Goal: Contribute content: Contribute content

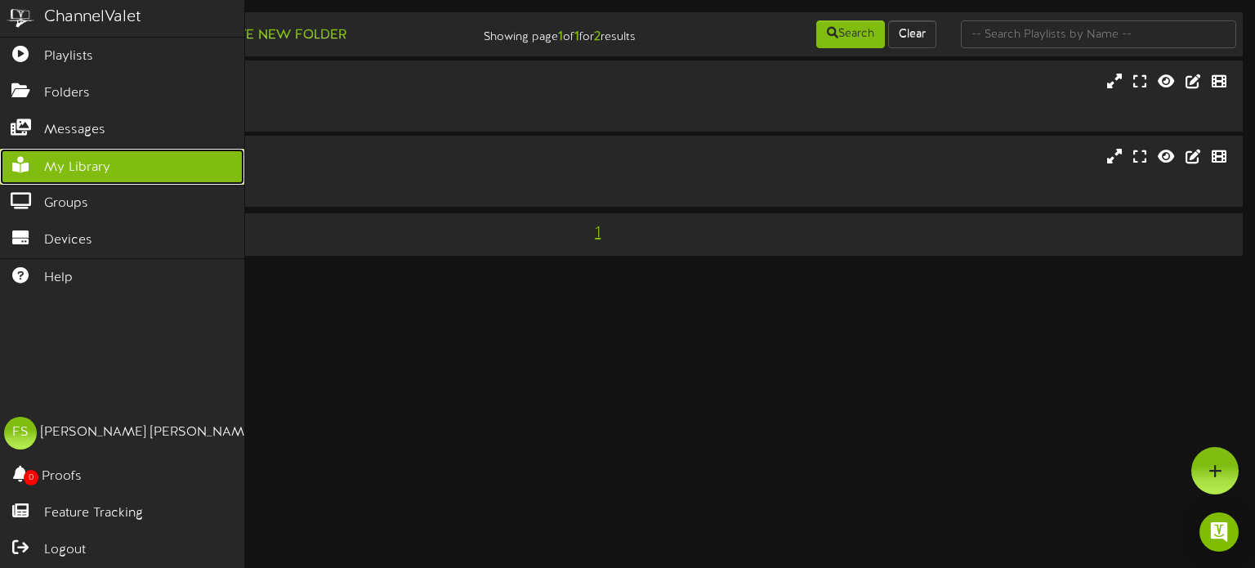
click at [69, 169] on span "My Library" at bounding box center [77, 168] width 66 height 19
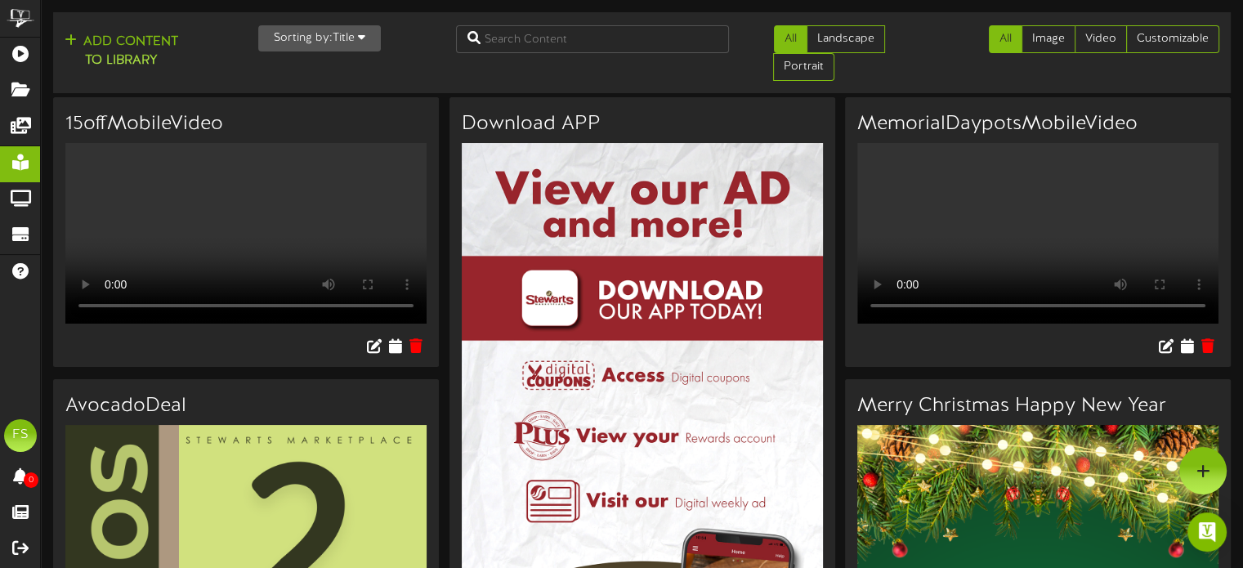
click at [337, 42] on button "Sorting by: Title" at bounding box center [319, 38] width 123 height 26
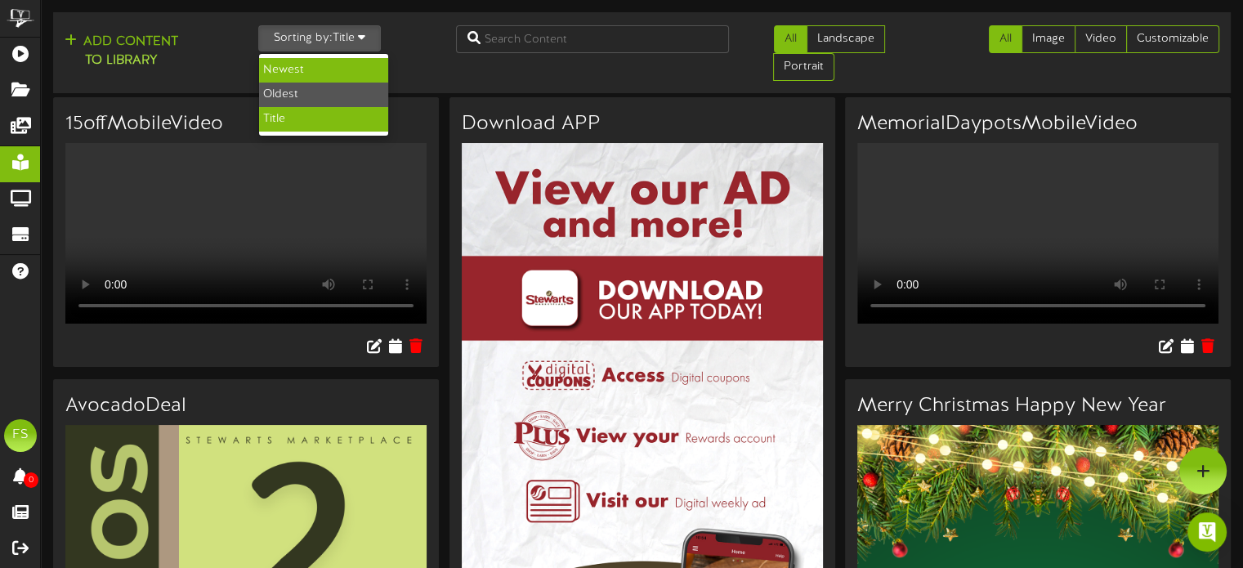
click at [333, 73] on div "Newest" at bounding box center [323, 70] width 129 height 25
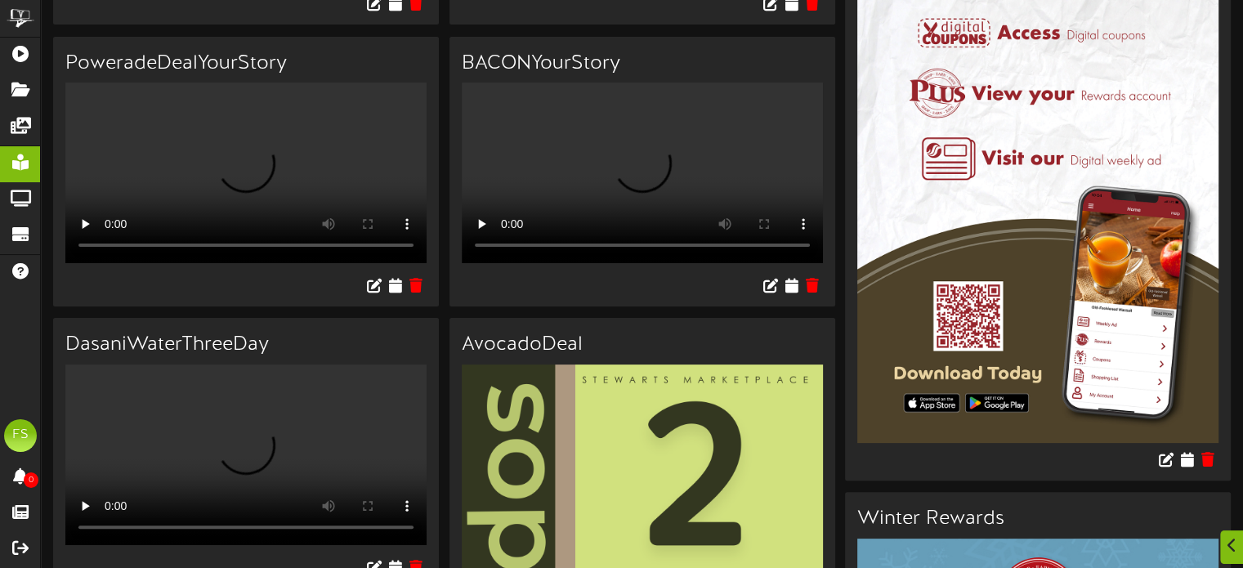
scroll to position [490, 0]
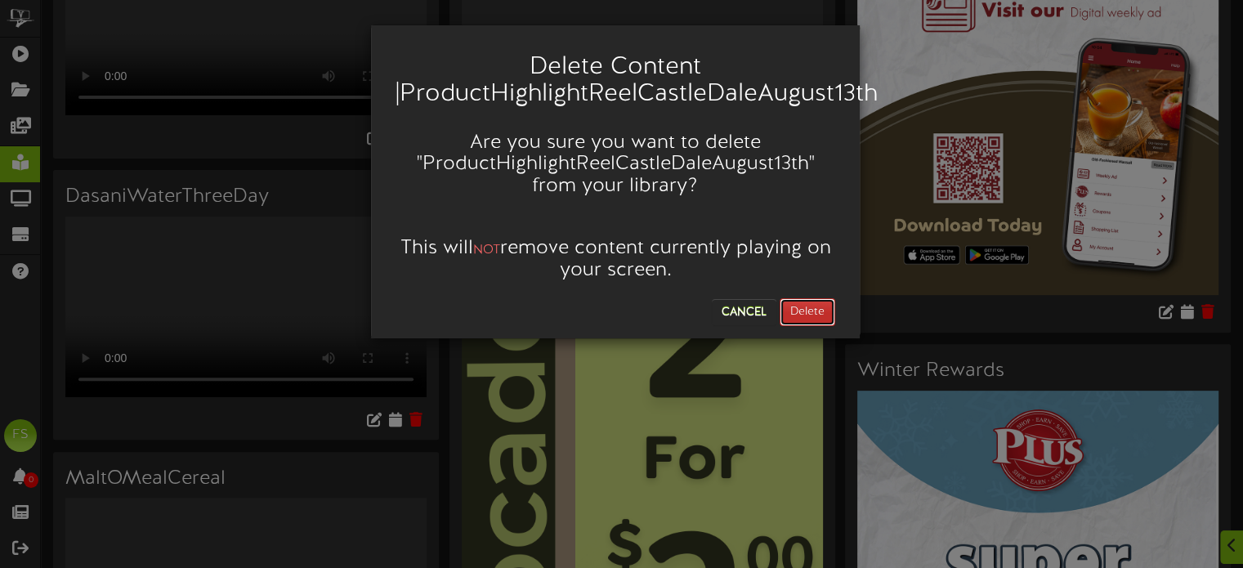
click at [811, 298] on button "Delete" at bounding box center [808, 312] width 56 height 28
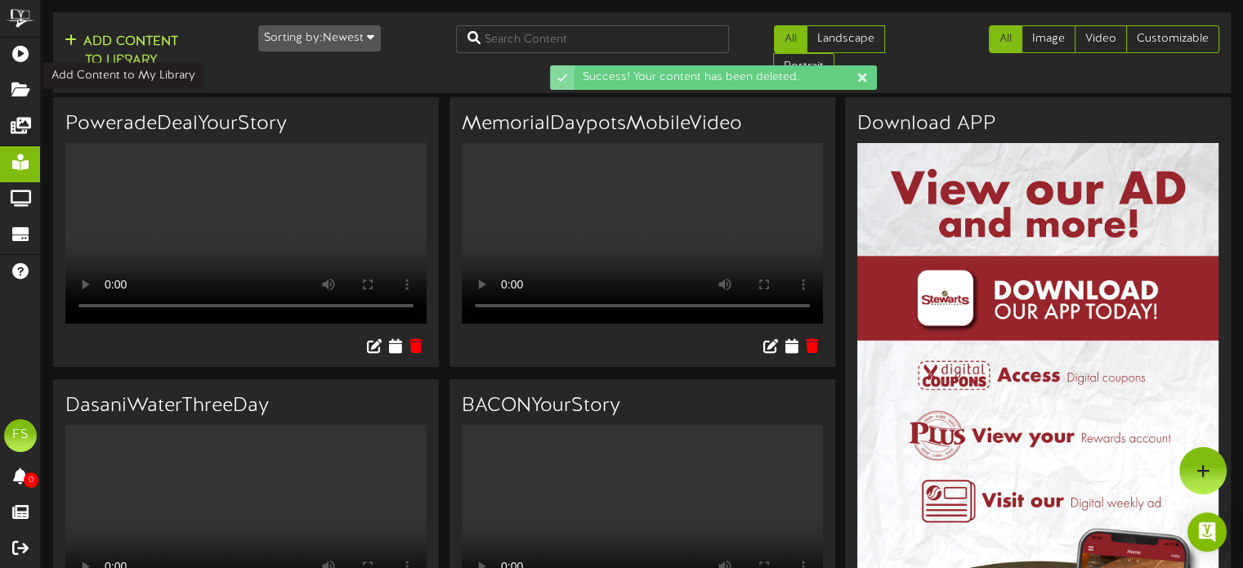
click at [159, 61] on button "Add Content to Library" at bounding box center [121, 51] width 123 height 39
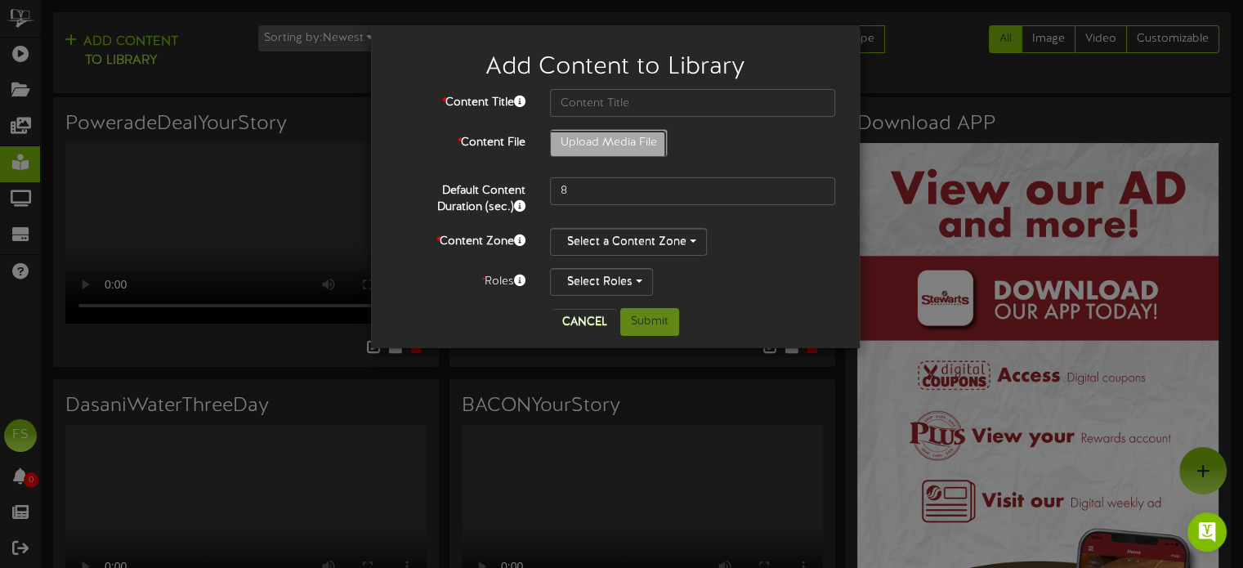
type input "**********"
type input "ProductHighlightReelCastleDale"
type input "15"
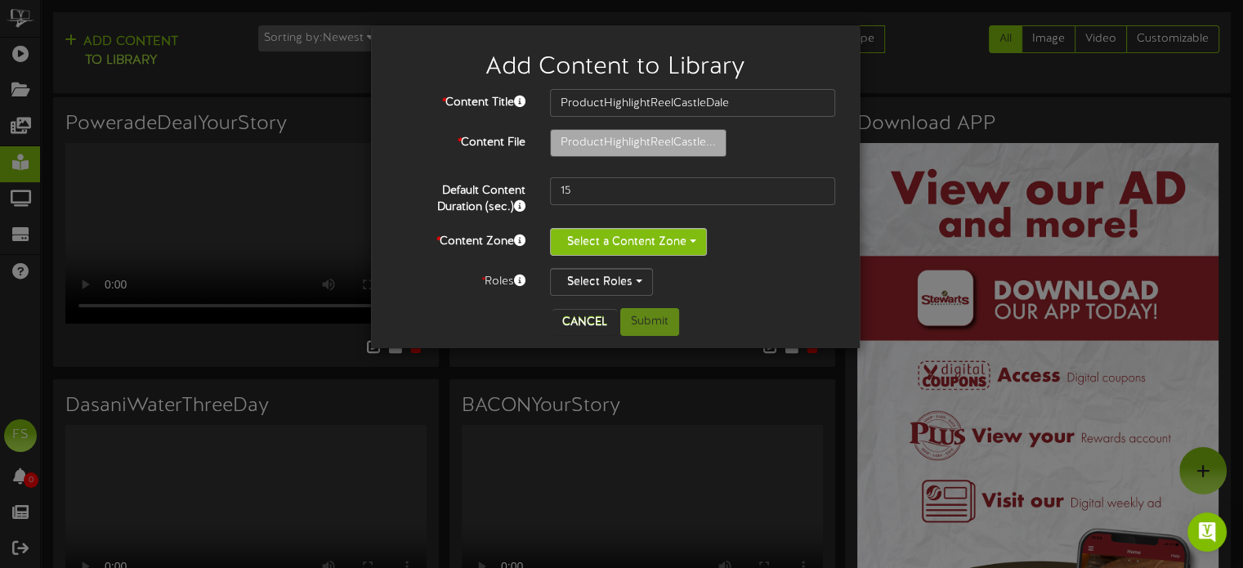
click at [629, 243] on button "Select a Content Zone" at bounding box center [628, 242] width 157 height 28
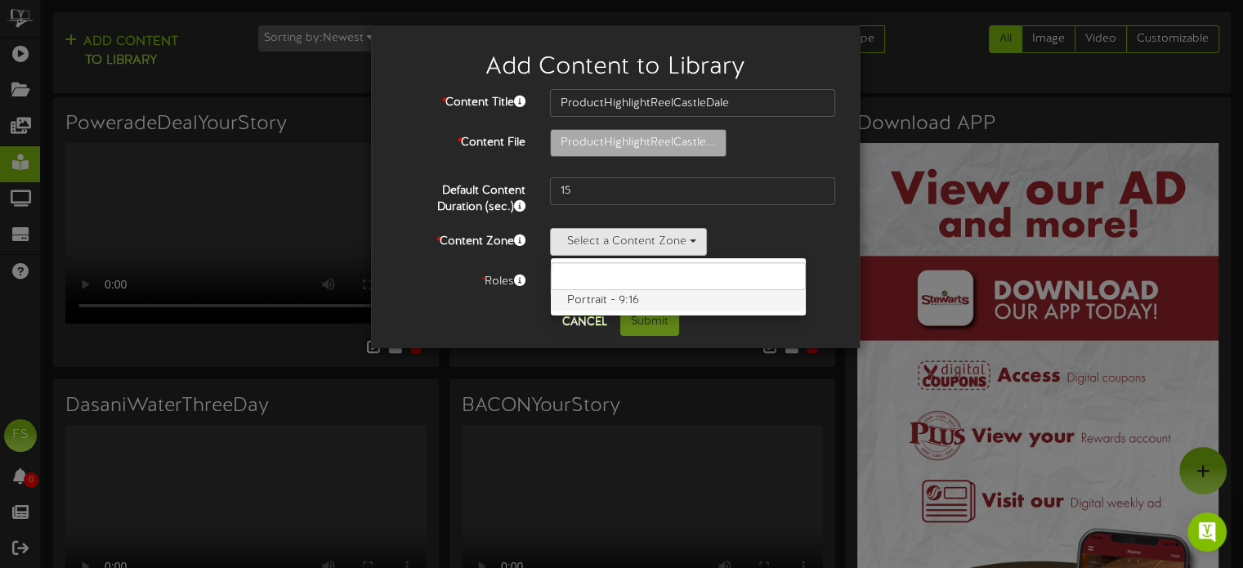
click at [622, 305] on label "Portrait - 9:16" at bounding box center [678, 300] width 255 height 21
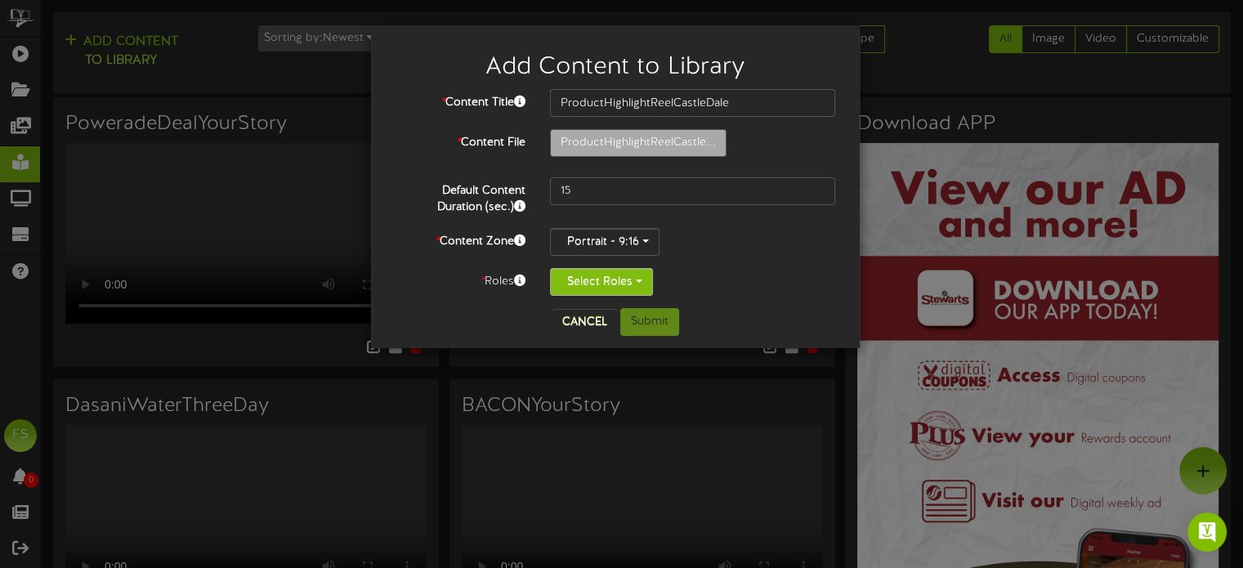
click at [581, 287] on button "Select Roles" at bounding box center [601, 282] width 103 height 28
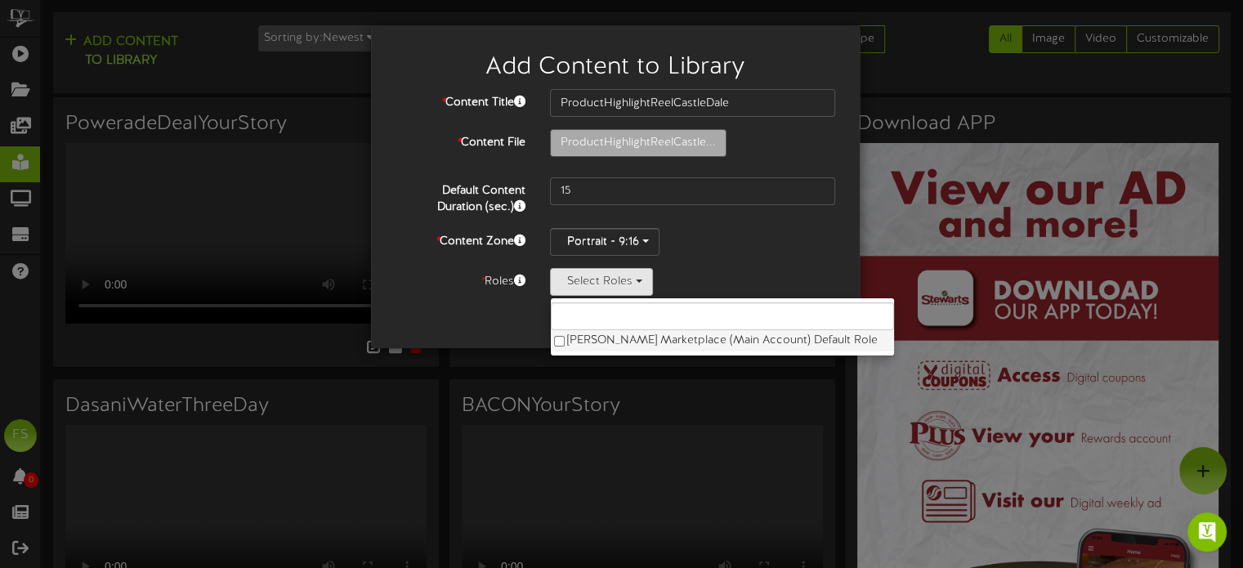
click at [581, 332] on label "[PERSON_NAME] Marketplace (Main Account) Default Role" at bounding box center [722, 340] width 343 height 21
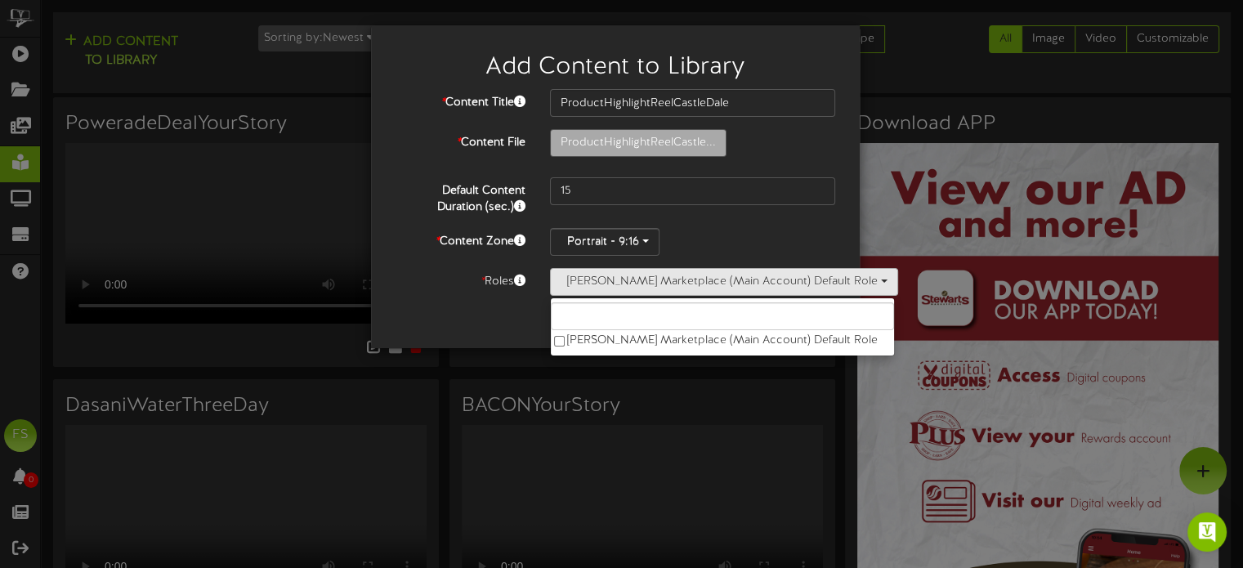
click at [465, 320] on div "Cancel Submit" at bounding box center [615, 322] width 464 height 28
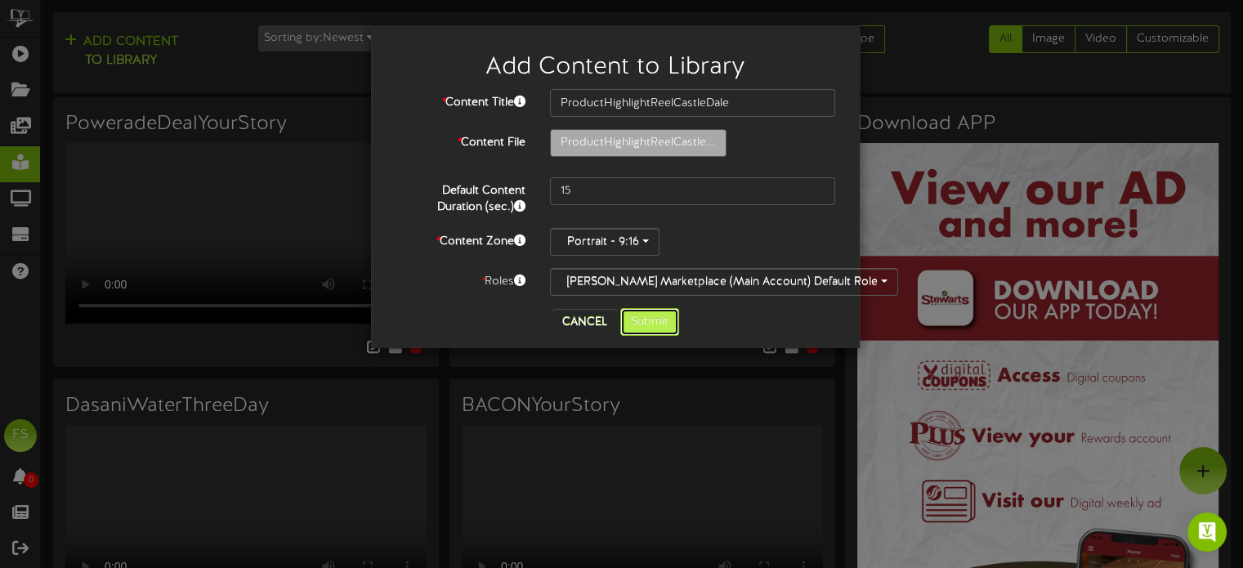
click at [636, 319] on button "Submit" at bounding box center [649, 322] width 59 height 28
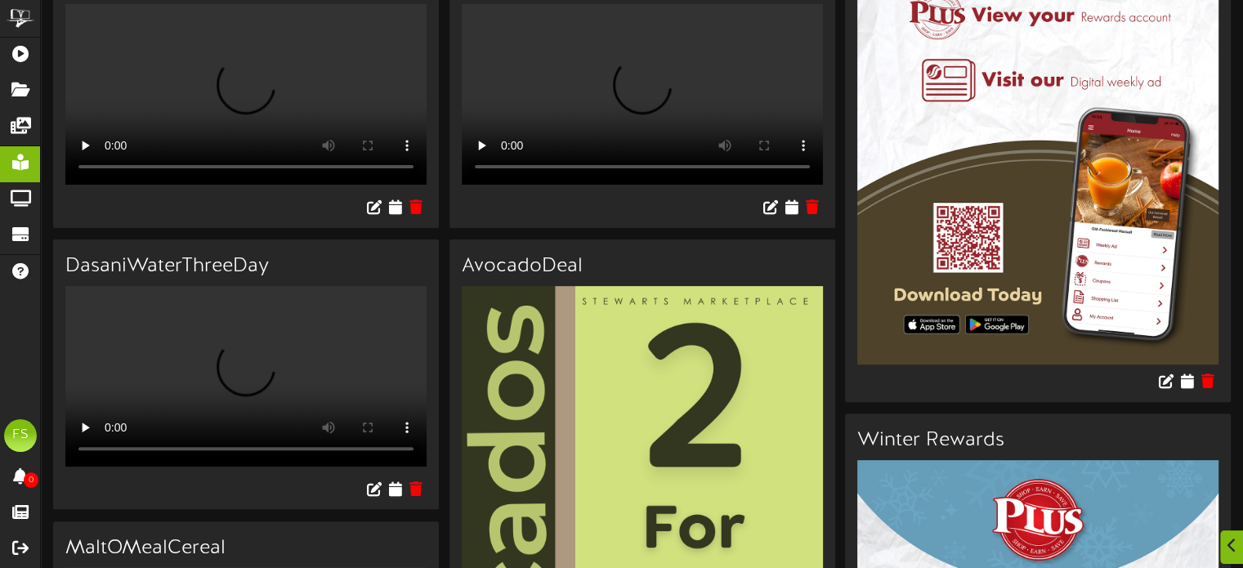
scroll to position [490, 0]
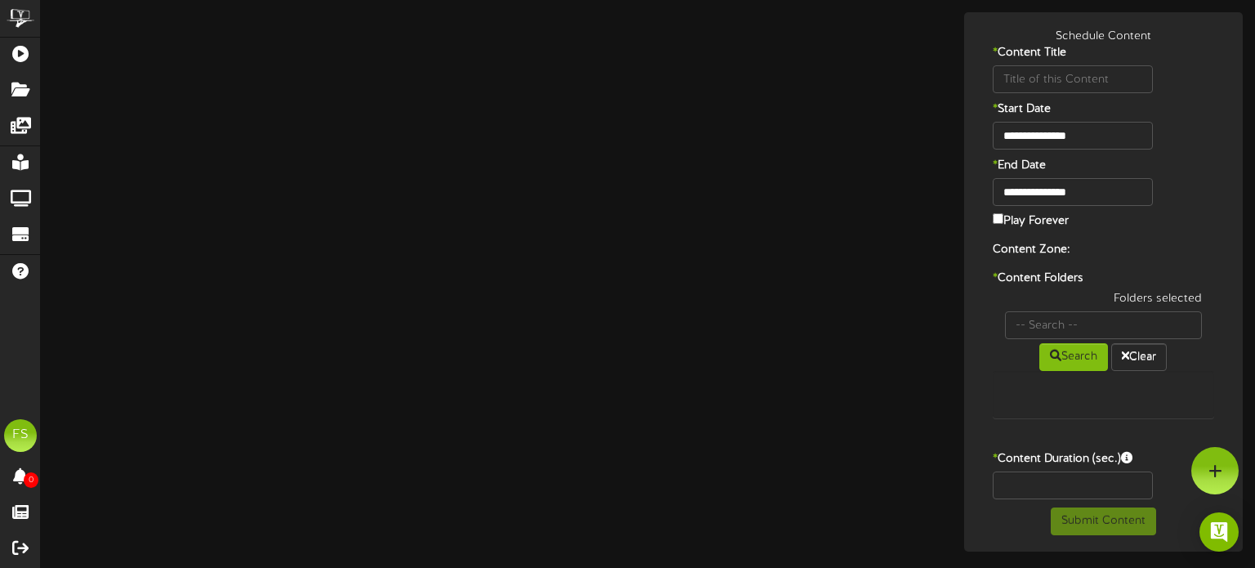
type input "ProductHighlightReelCastleDale"
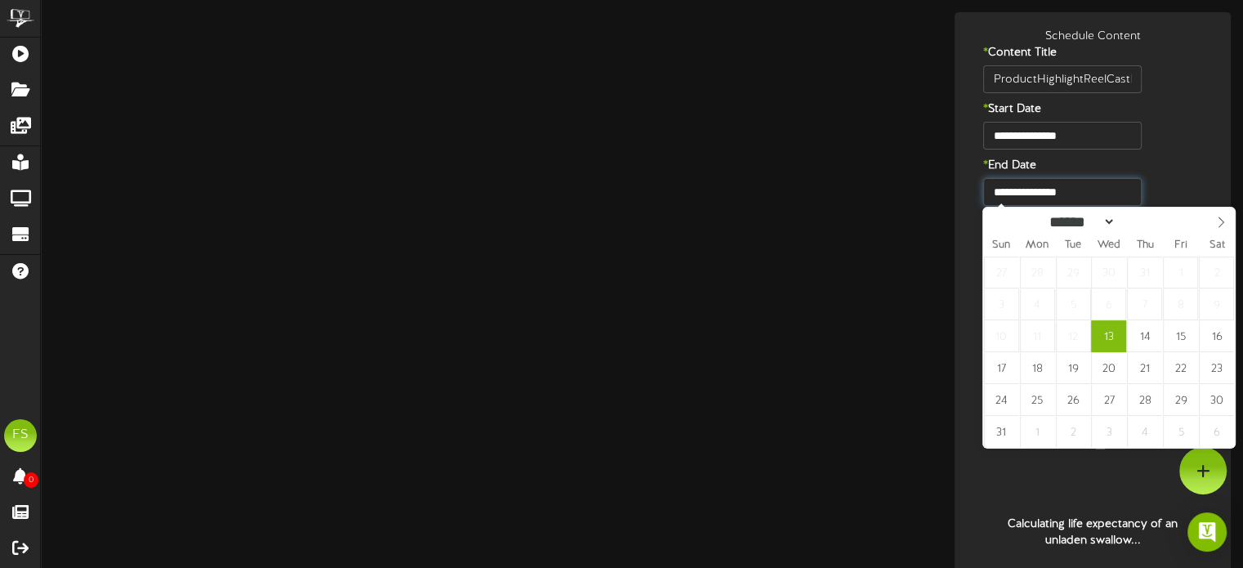
click at [1085, 198] on input "**********" at bounding box center [1062, 192] width 158 height 28
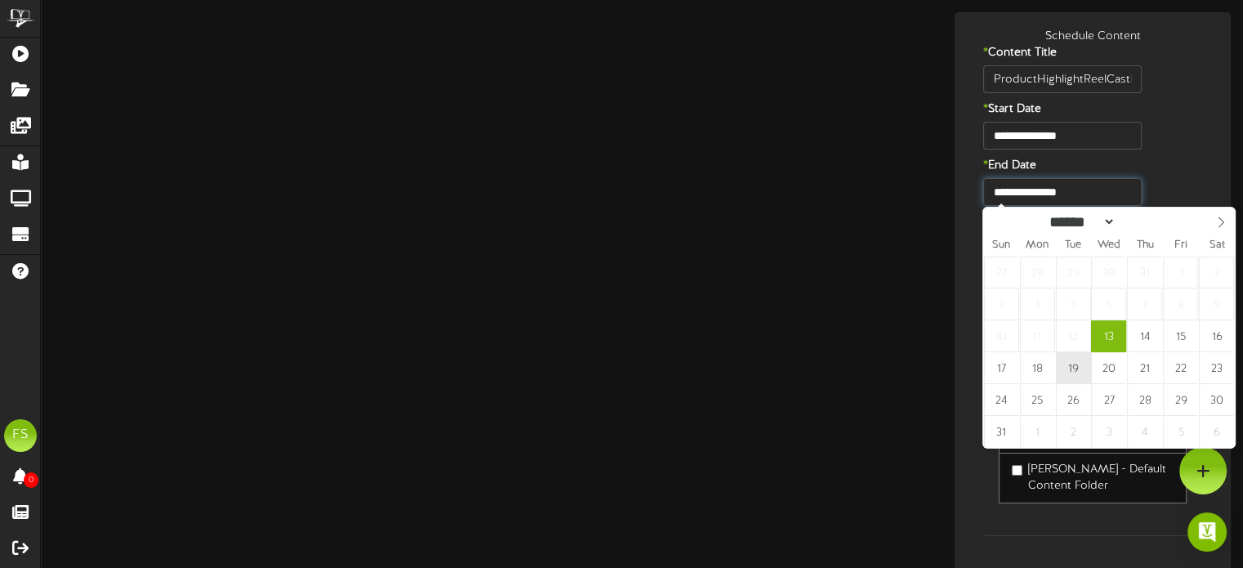
type input "**********"
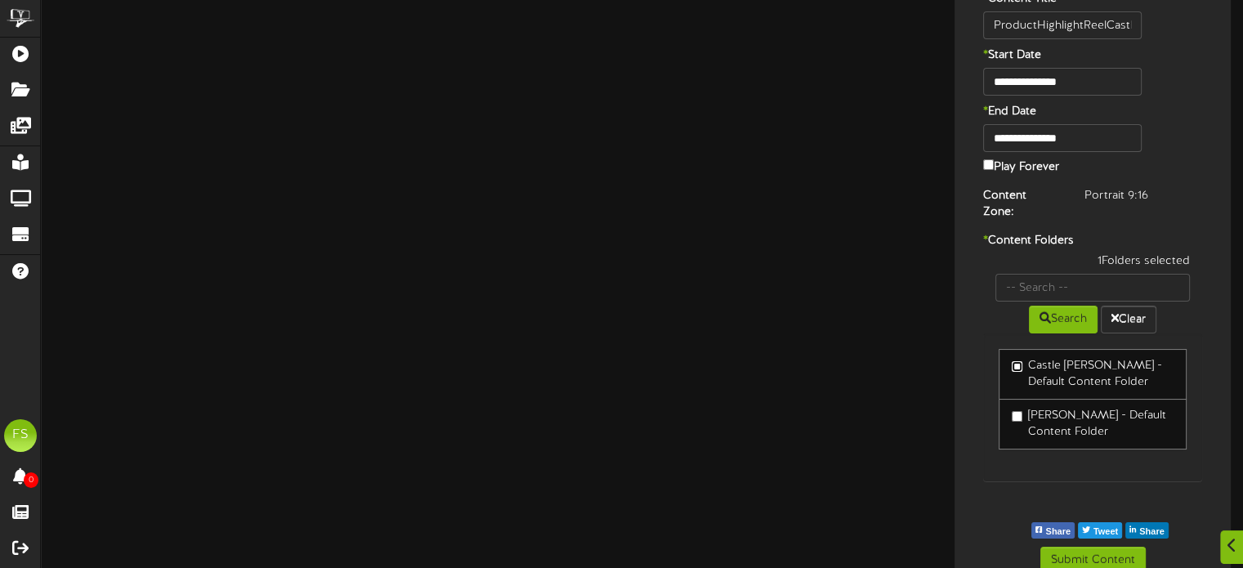
scroll to position [57, 0]
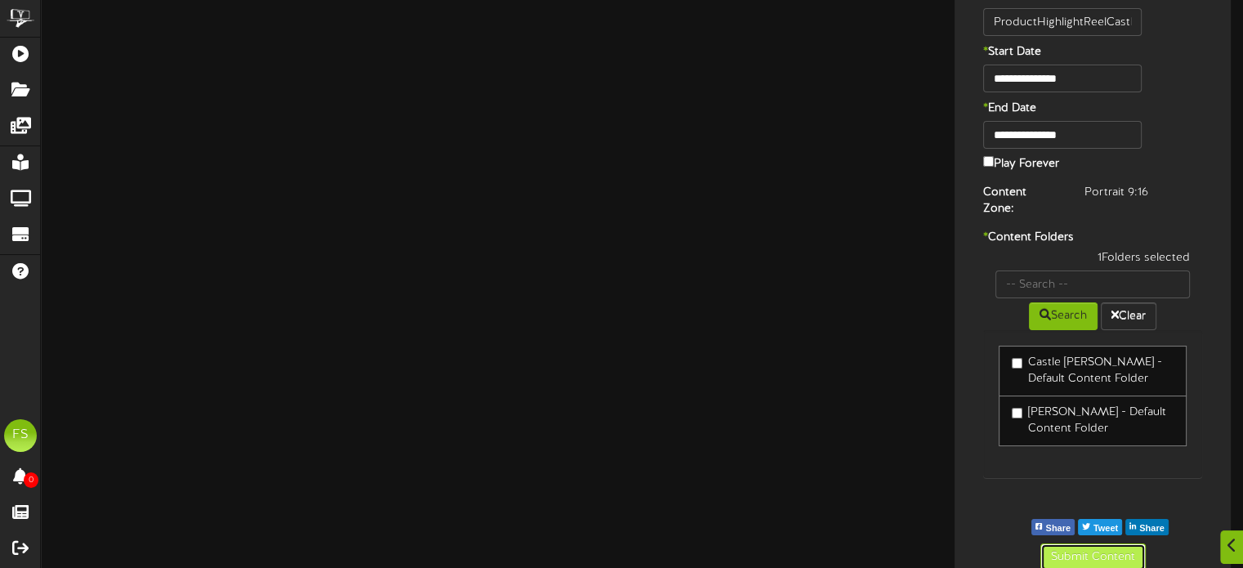
click at [1112, 543] on button "Submit Content" at bounding box center [1092, 557] width 105 height 28
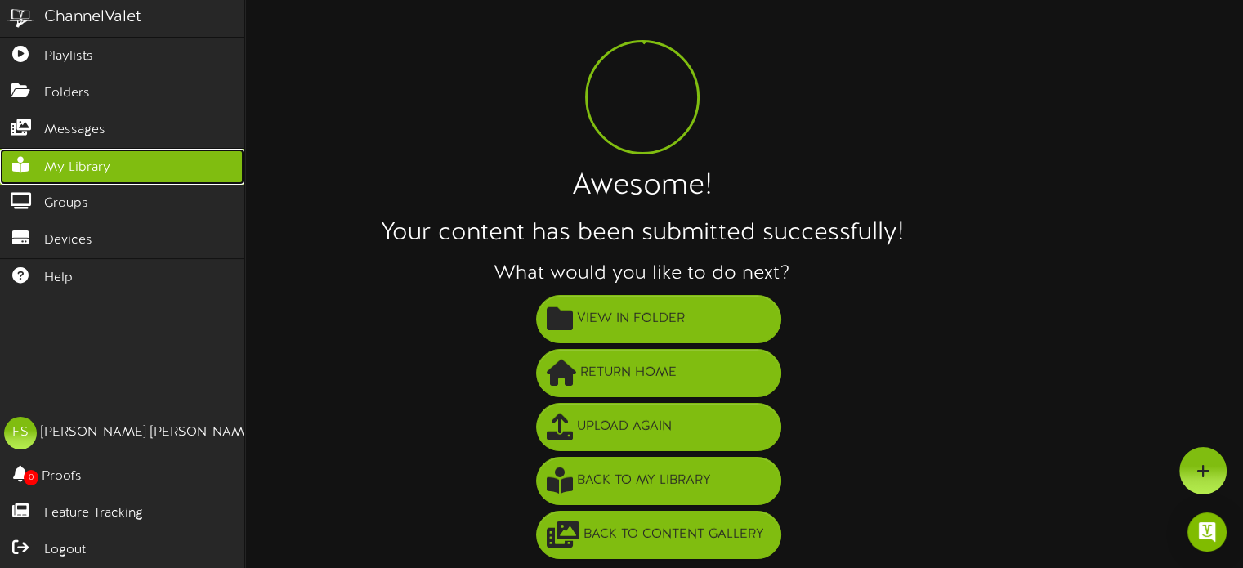
click at [99, 163] on span "My Library" at bounding box center [77, 168] width 66 height 19
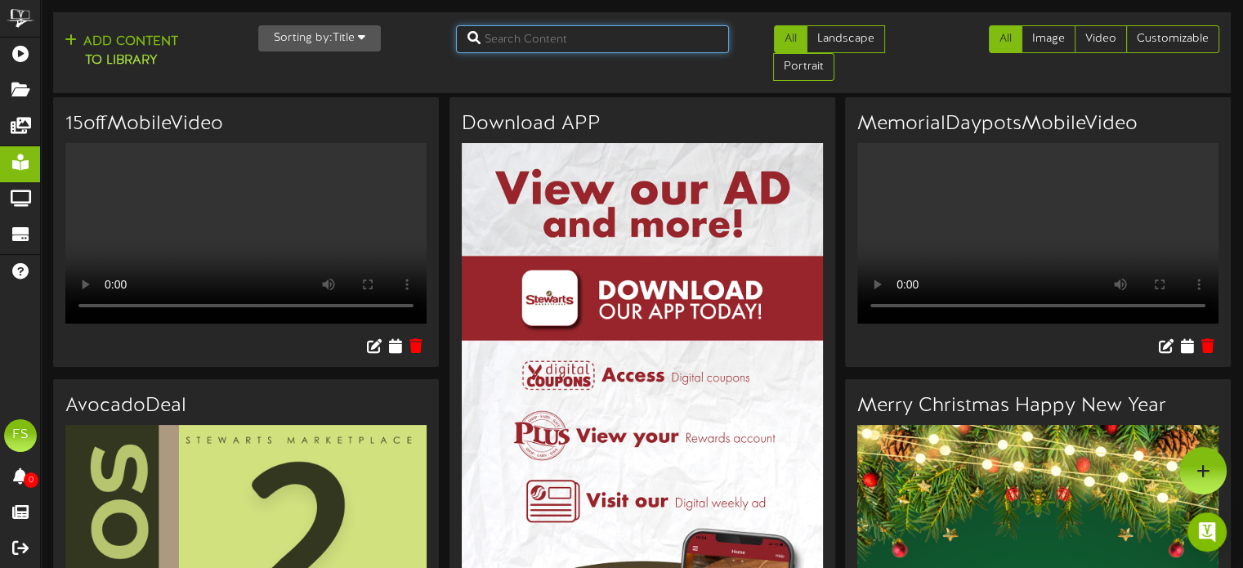
click at [525, 32] on input "text" at bounding box center [592, 39] width 273 height 28
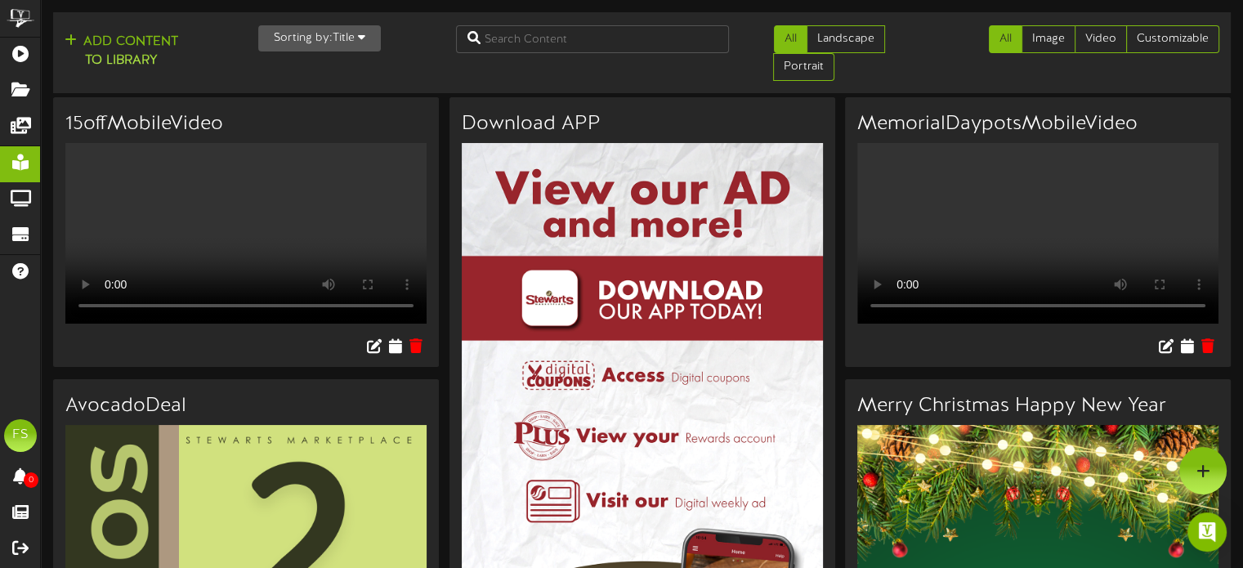
click at [320, 45] on button "Sorting by: Title" at bounding box center [319, 38] width 123 height 26
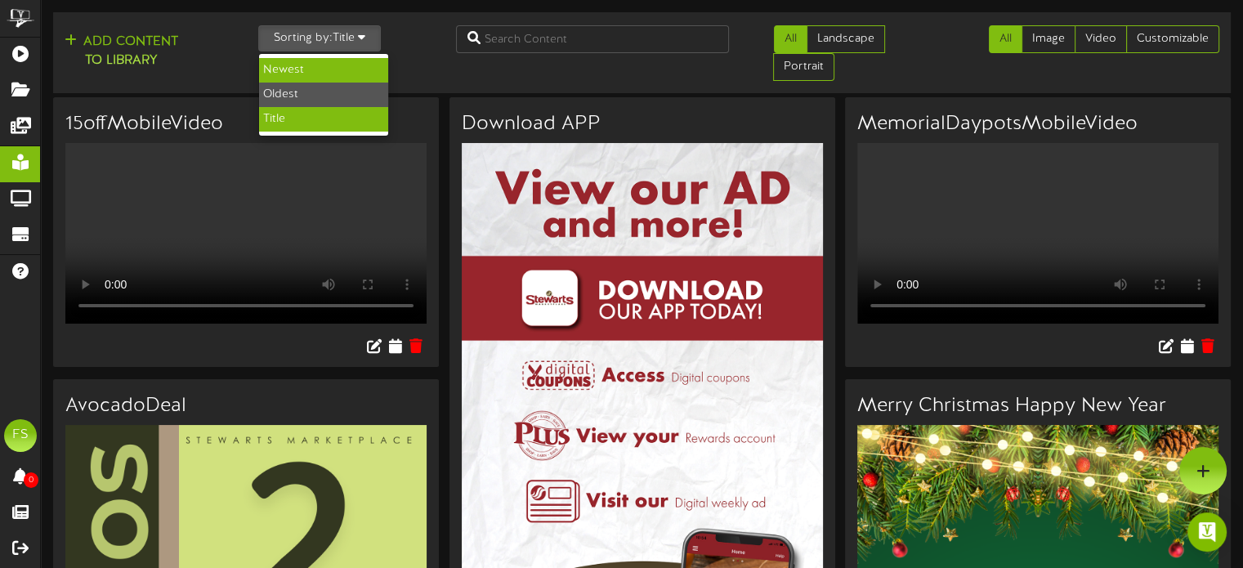
click at [290, 71] on div "Newest" at bounding box center [323, 70] width 129 height 25
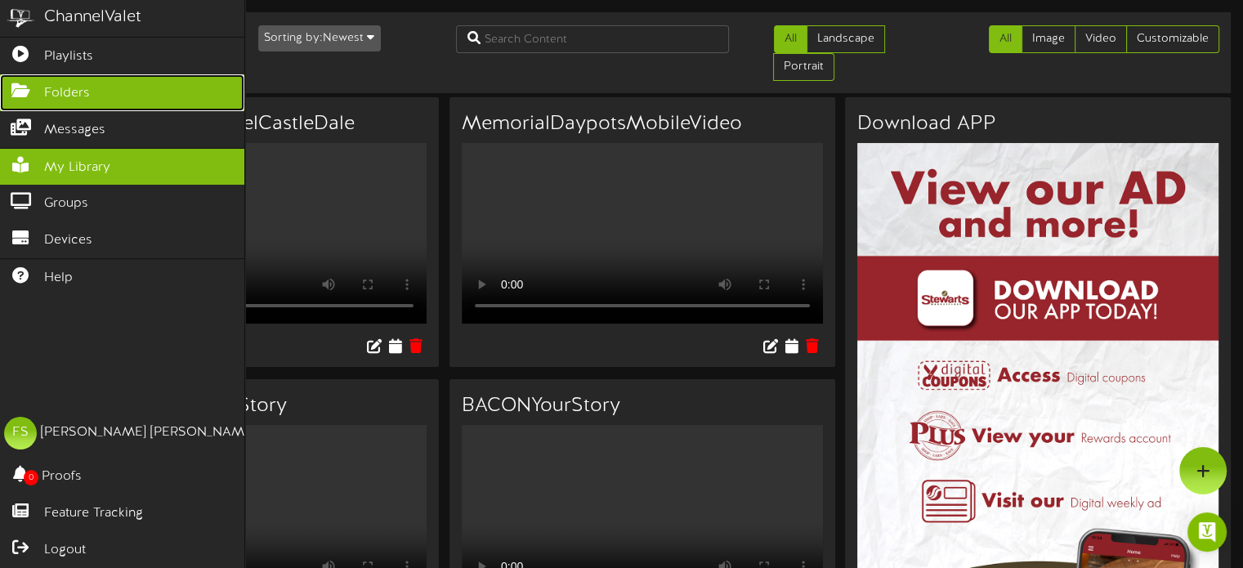
click at [92, 92] on link "Folders" at bounding box center [122, 92] width 244 height 37
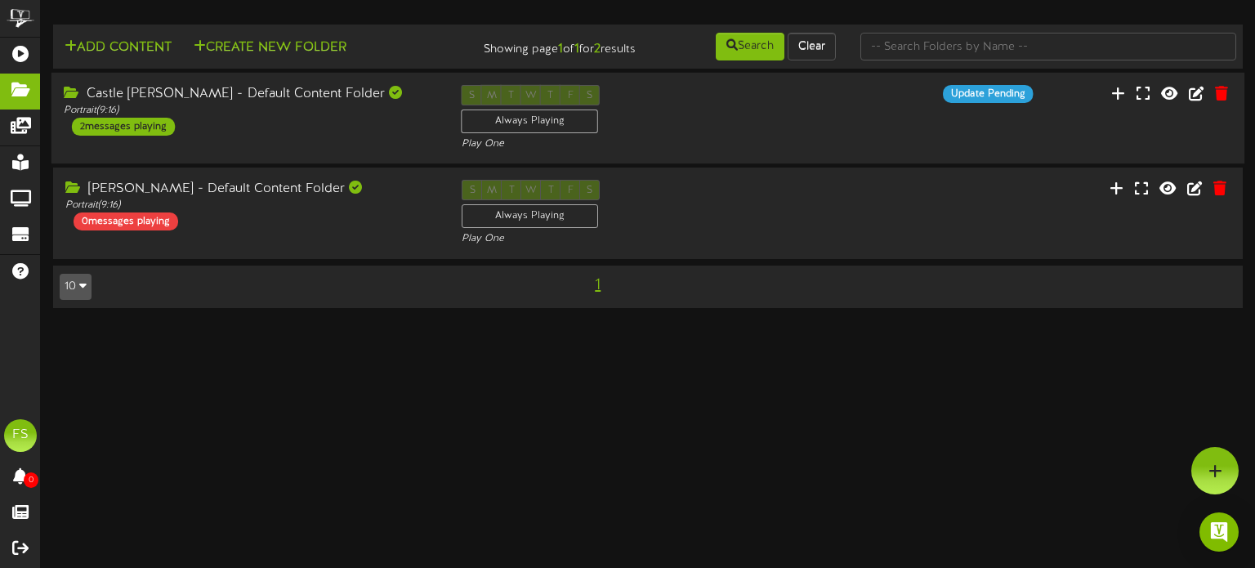
click at [120, 129] on div "2 messages playing" at bounding box center [123, 127] width 103 height 18
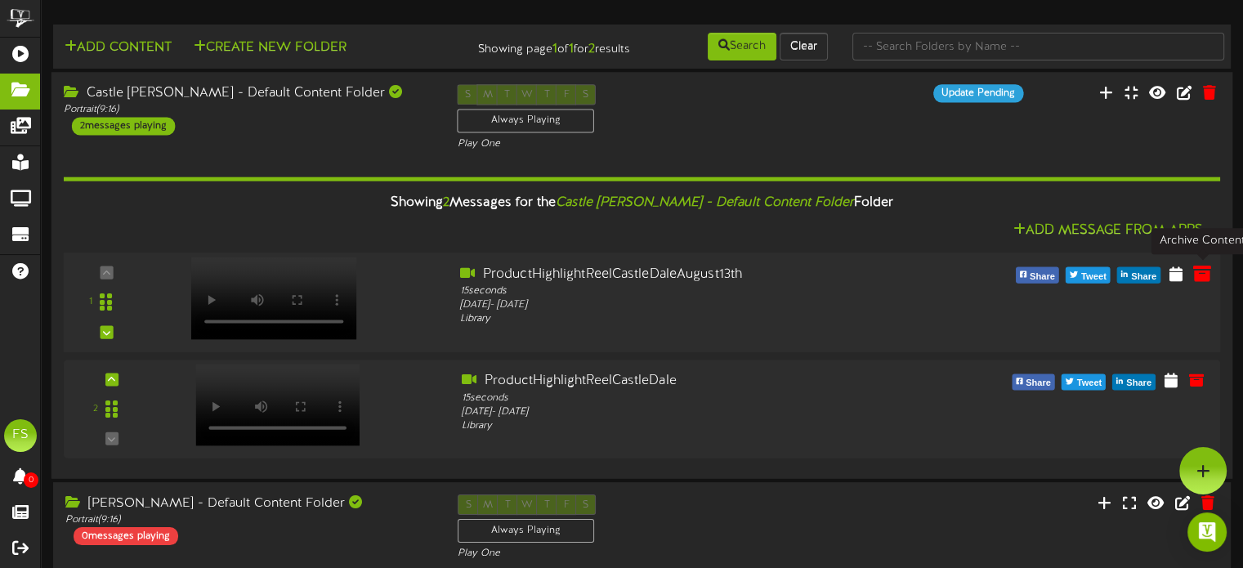
click at [1201, 270] on icon at bounding box center [1202, 273] width 18 height 18
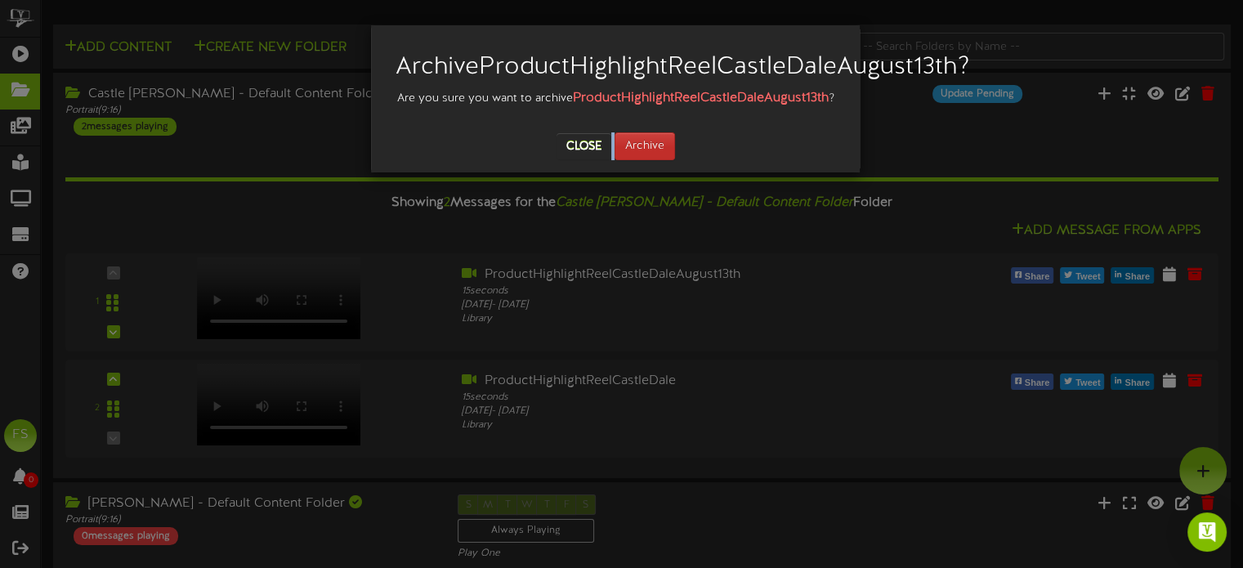
drag, startPoint x: 651, startPoint y: 161, endPoint x: 648, endPoint y: 169, distance: 8.8
click at [650, 160] on div "Archive ProductHighlightReelCastleDaleAugust13th ? Are you sure you want to arc…" at bounding box center [615, 99] width 464 height 123
click at [648, 160] on button "Archive" at bounding box center [645, 146] width 60 height 28
